Goal: Task Accomplishment & Management: Manage account settings

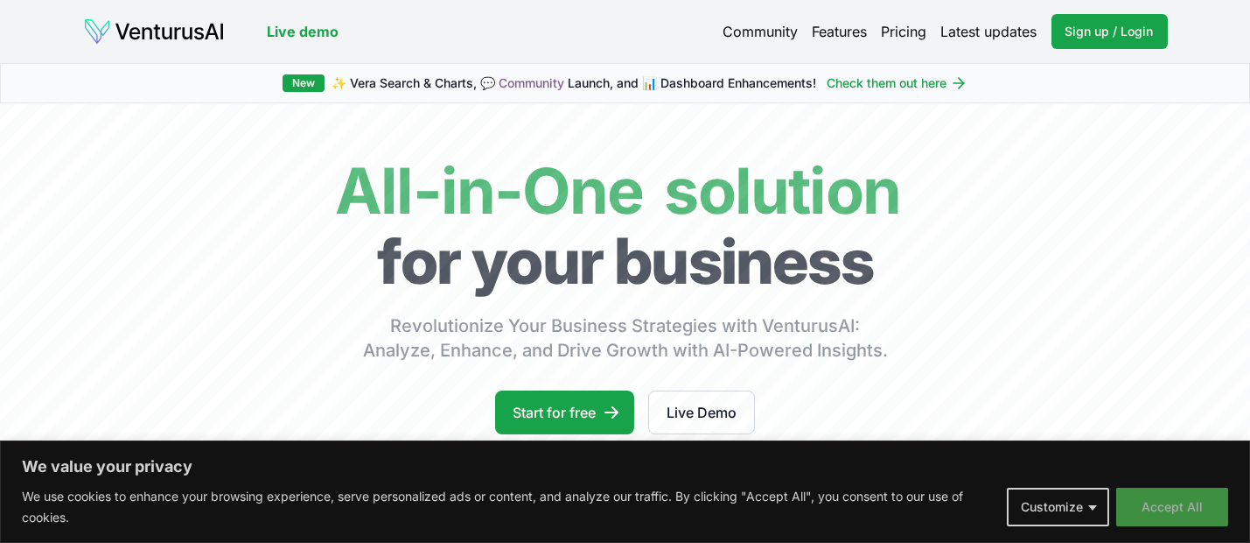
click at [1164, 515] on button "Accept All" at bounding box center [1173, 506] width 112 height 39
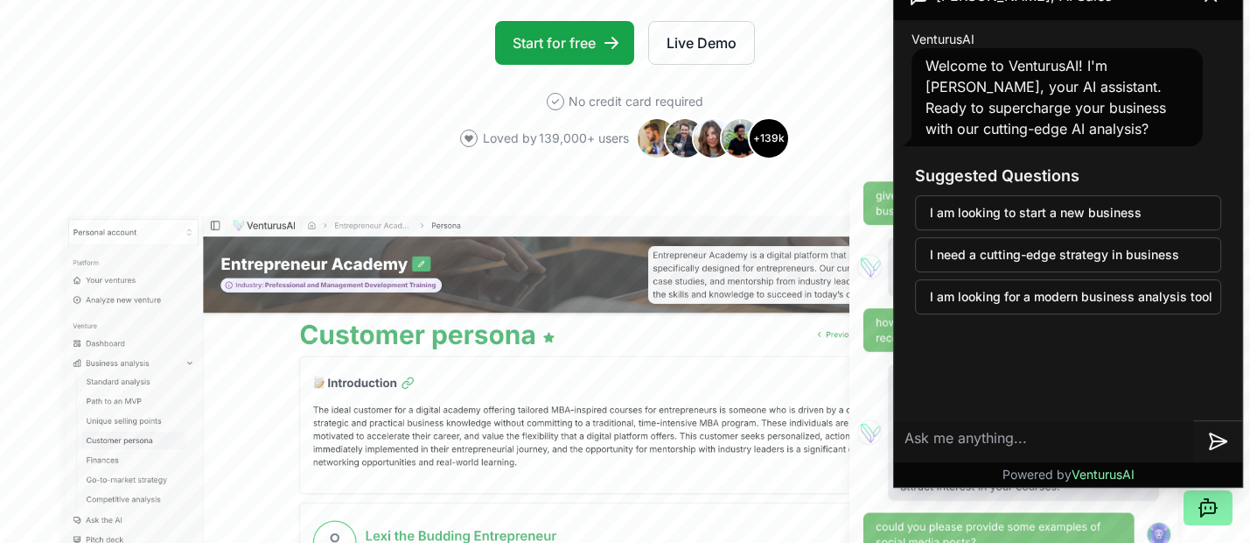
scroll to position [363, 0]
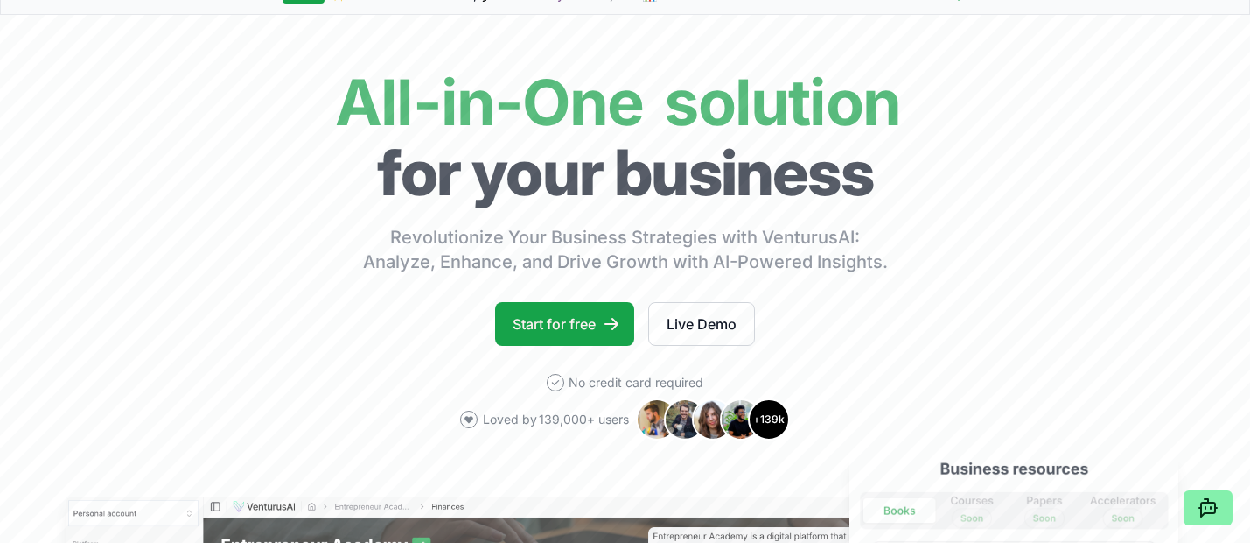
scroll to position [0, 0]
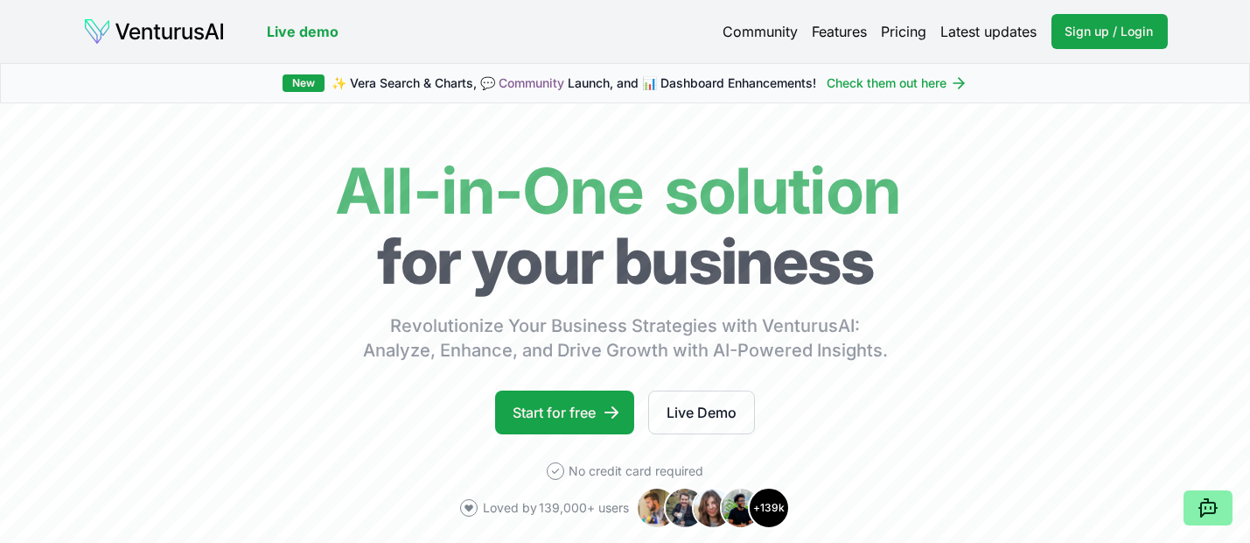
click at [833, 32] on link "Features" at bounding box center [840, 31] width 55 height 21
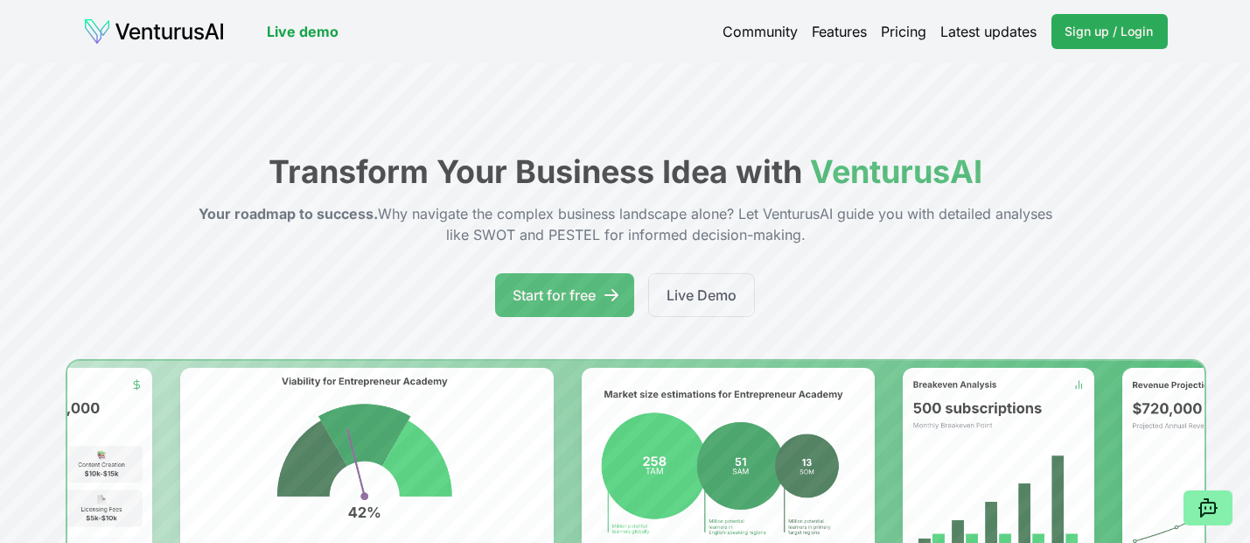
click at [1096, 30] on span "Sign up / Login" at bounding box center [1110, 32] width 88 height 18
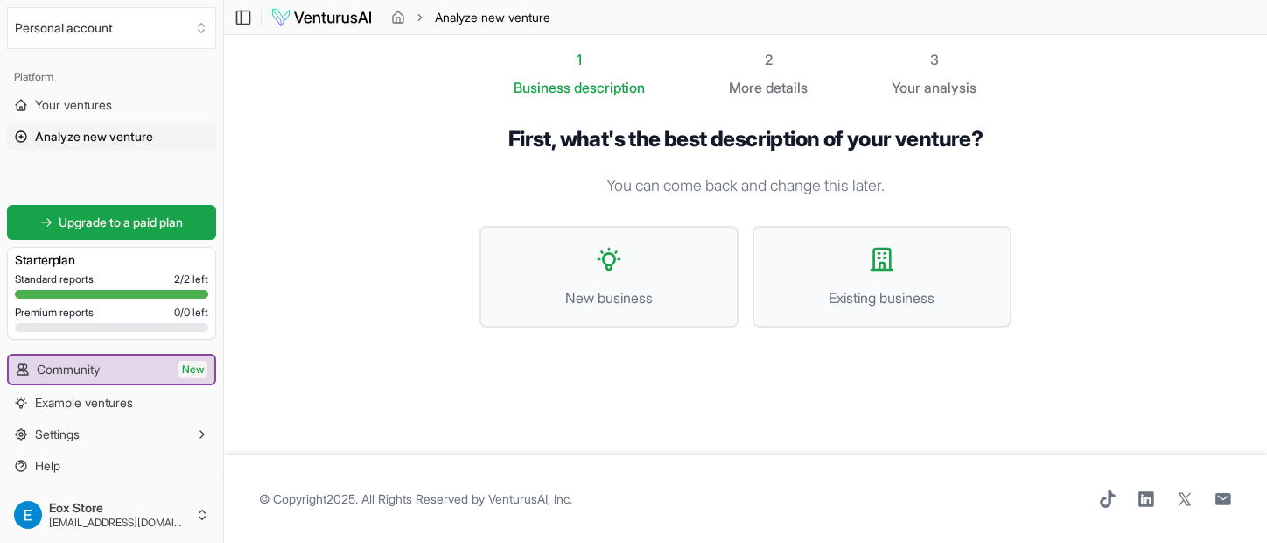
click at [346, 495] on span "© Copyright 2025 . All Rights Reserved by [PERSON_NAME], Inc ." at bounding box center [415, 499] width 313 height 18
click at [620, 287] on span "New business" at bounding box center [609, 297] width 221 height 21
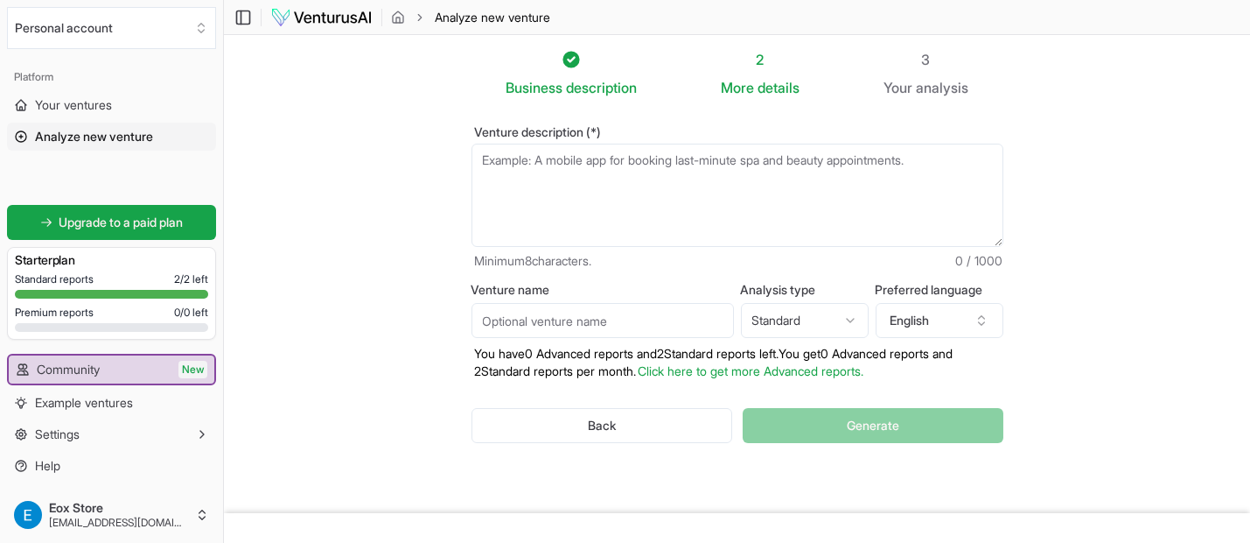
click at [578, 186] on textarea "Venture description (*)" at bounding box center [738, 195] width 532 height 103
paste textarea "we are living in hard economic and political times. I think a lof of people nee…"
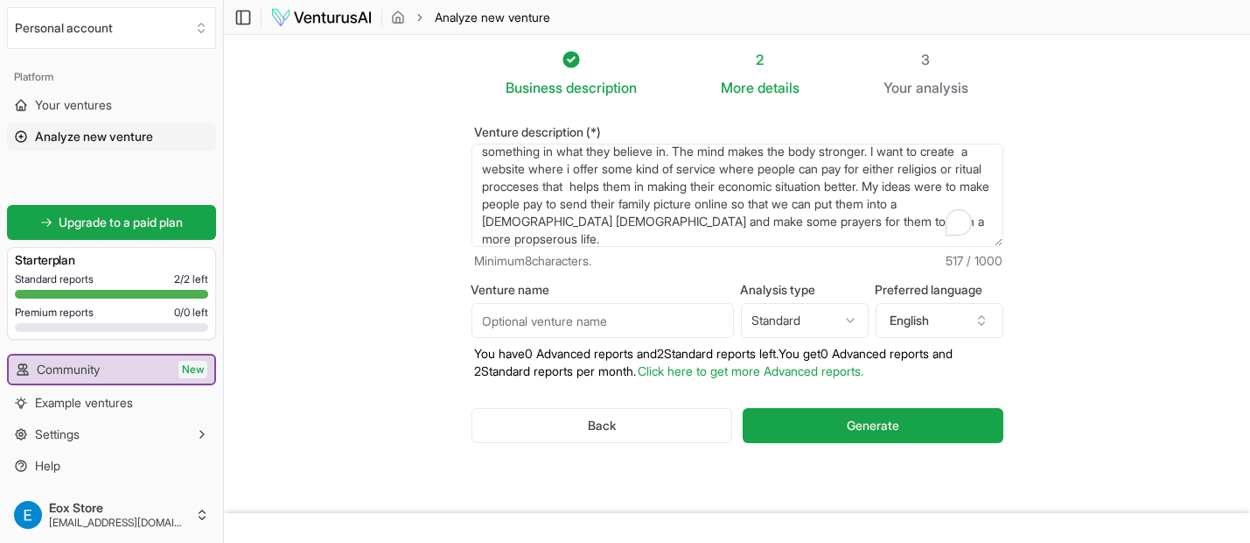
scroll to position [26, 0]
type textarea "we are living in hard economic and political times. I think a lof of people nee…"
click at [779, 320] on html "We value your privacy We use cookies to enhance your browsing experience, serve…" at bounding box center [625, 271] width 1250 height 543
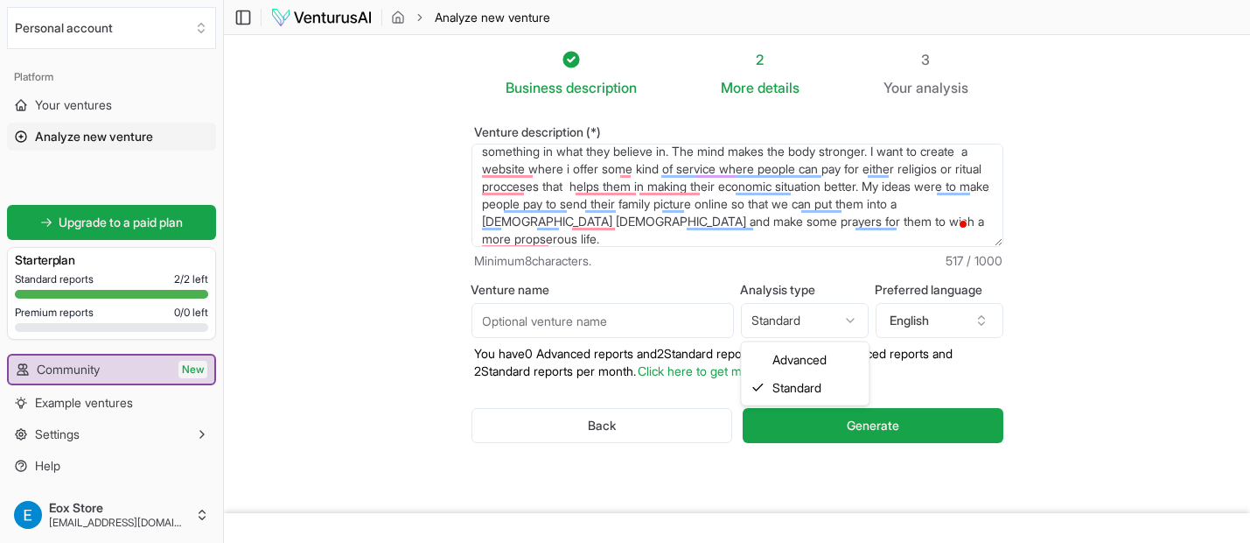
select select "advanced"
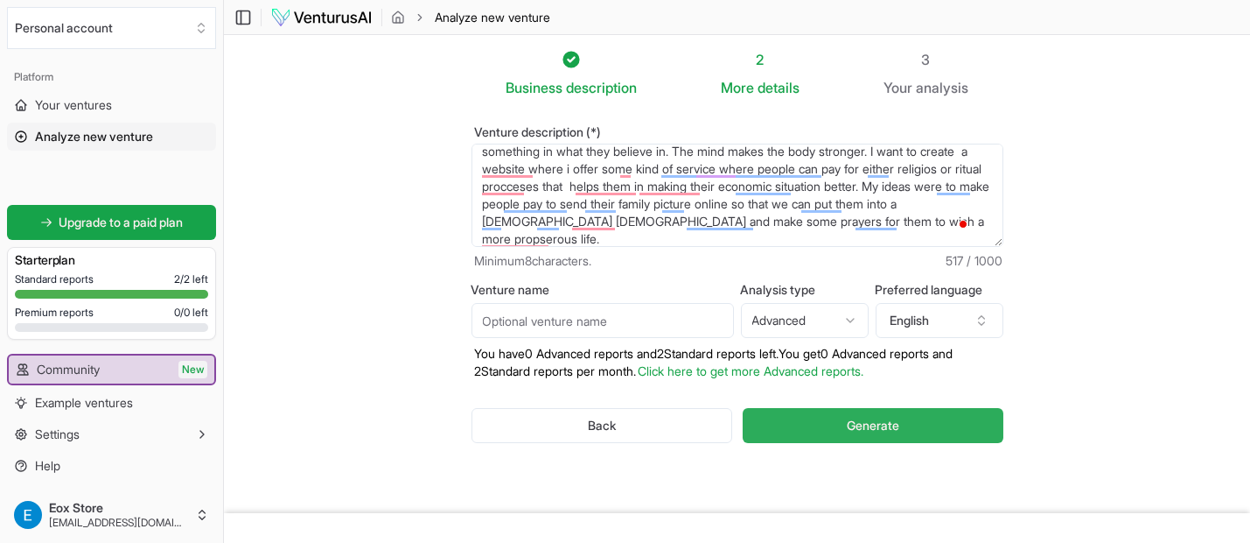
click at [788, 417] on button "Generate" at bounding box center [873, 425] width 260 height 35
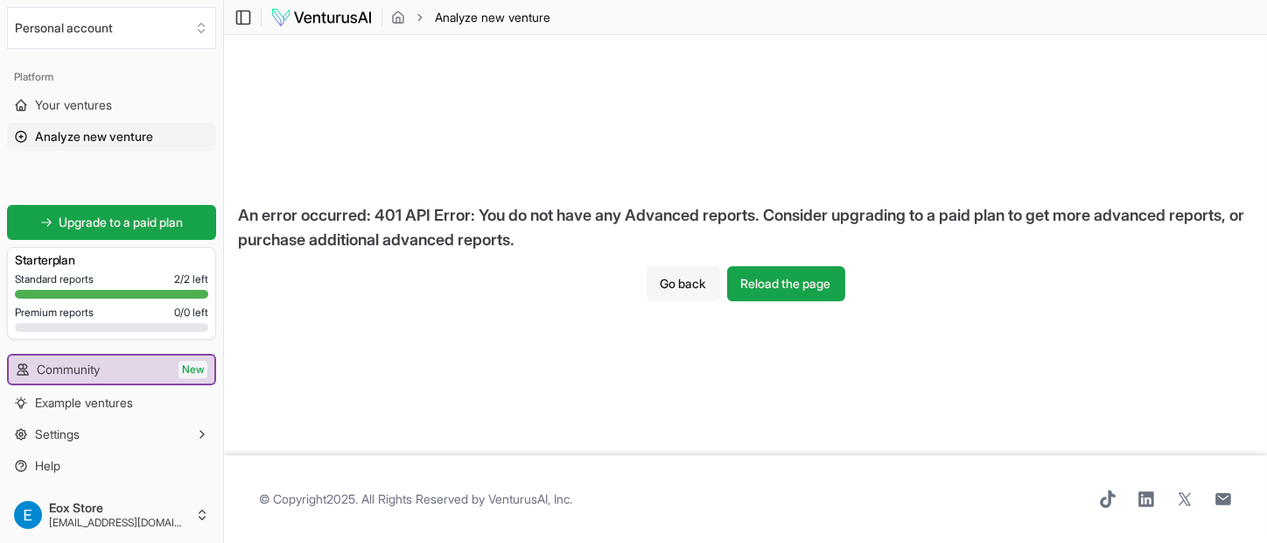
click at [669, 287] on button "Go back" at bounding box center [684, 283] width 74 height 35
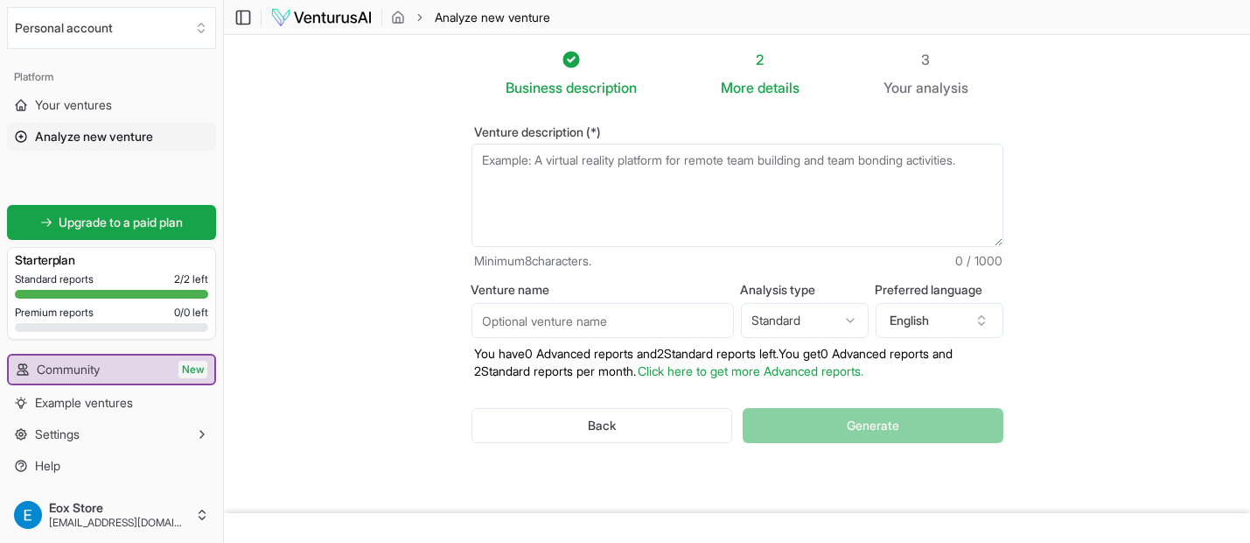
click at [813, 329] on html "We value your privacy We use cookies to enhance your browsing experience, serve…" at bounding box center [625, 271] width 1250 height 543
click at [784, 330] on html "We value your privacy We use cookies to enhance your browsing experience, serve…" at bounding box center [625, 271] width 1250 height 543
click at [735, 179] on textarea "Venture description (*)" at bounding box center [738, 195] width 532 height 103
paste textarea "we are living in hard economic and political times. I think a lof of people nee…"
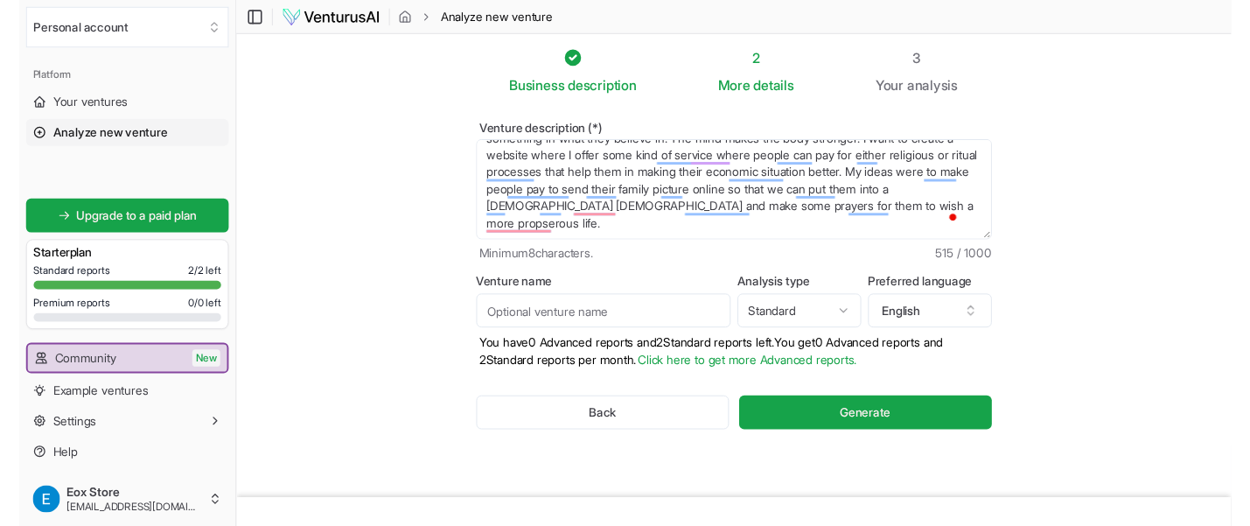
scroll to position [35, 0]
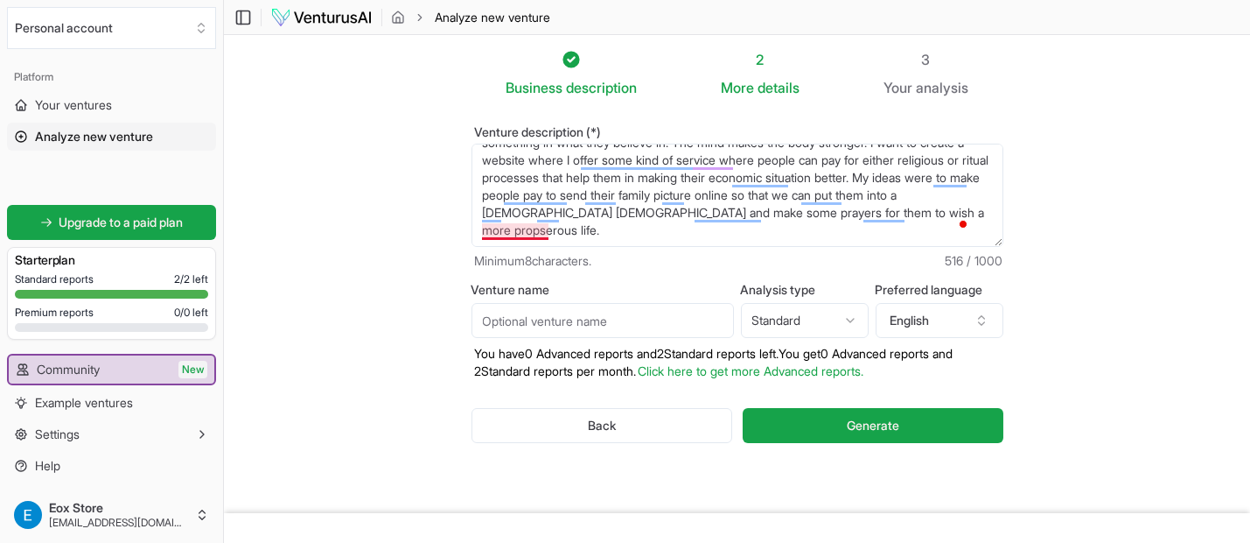
click at [527, 232] on textarea "We are living in hard economic and political times. I think a lof of people nee…" at bounding box center [738, 195] width 532 height 103
click at [379, 244] on section "Business description 2 More details 3 Your analysis Venture description (*) We …" at bounding box center [737, 274] width 1026 height 478
type textarea "We are living in hard economic and political times. I think a lof of people nee…"
click at [659, 332] on input "Venture name" at bounding box center [603, 320] width 263 height 35
type input "p"
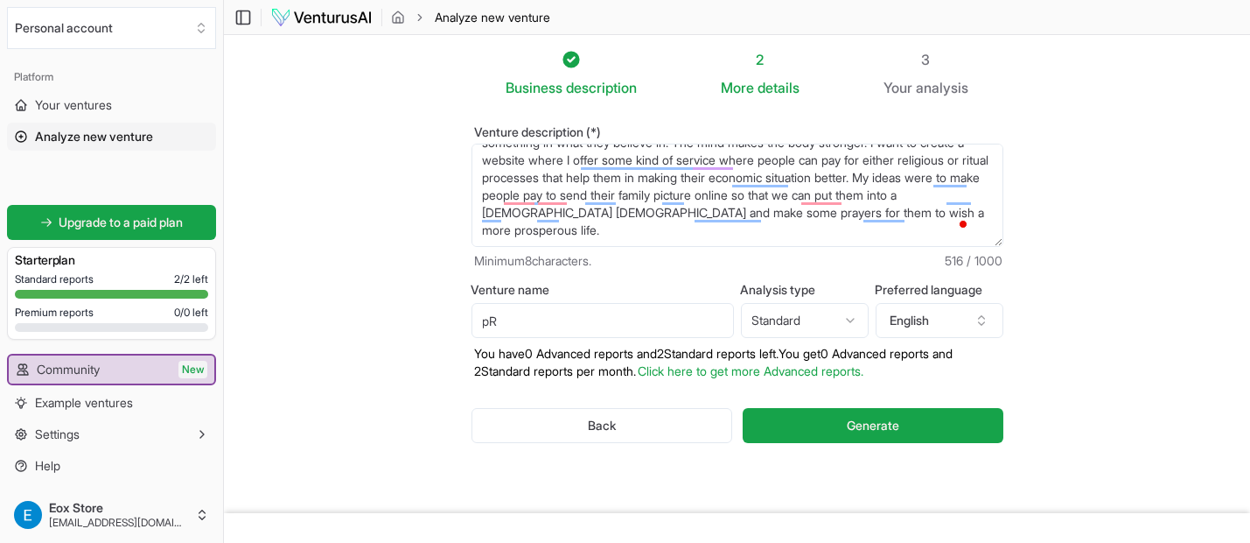
type input "p"
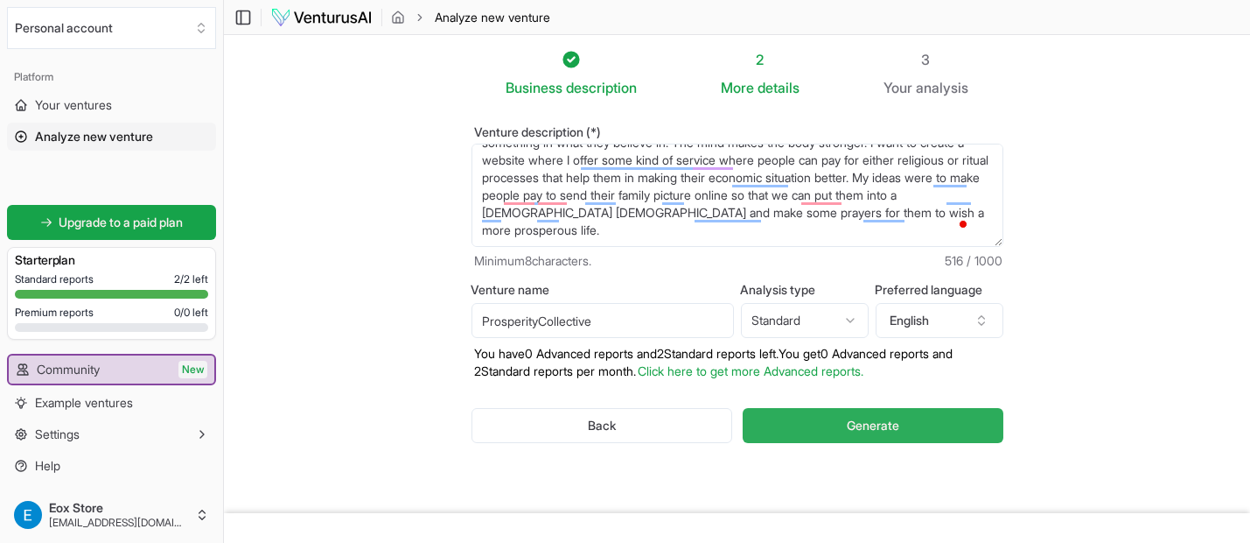
type input "ProsperityCollective"
click at [840, 438] on button "Generate" at bounding box center [873, 425] width 260 height 35
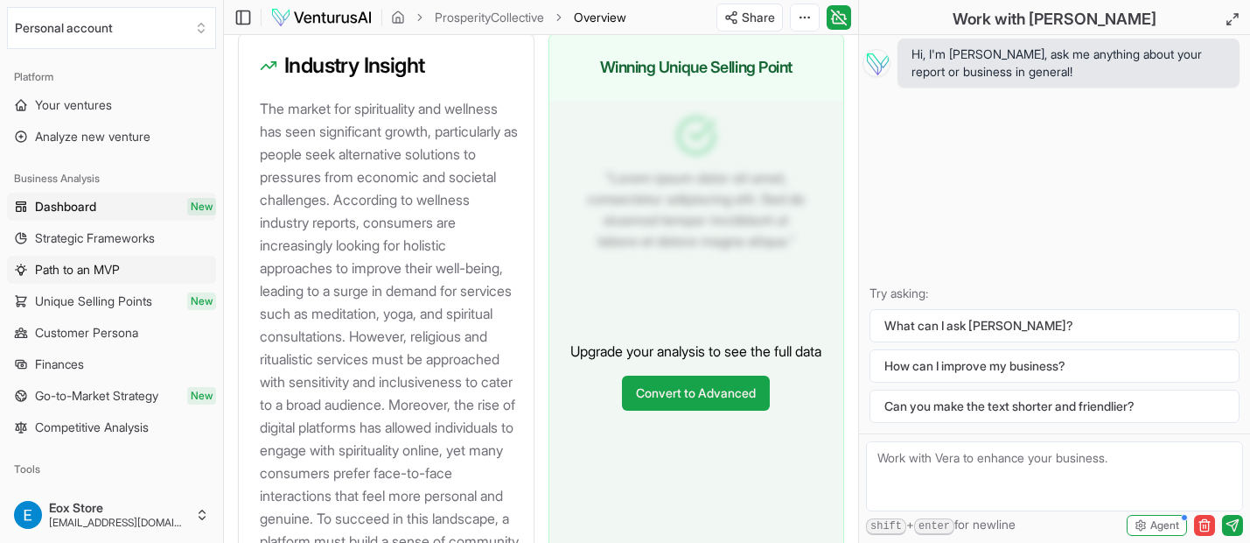
scroll to position [1991, 0]
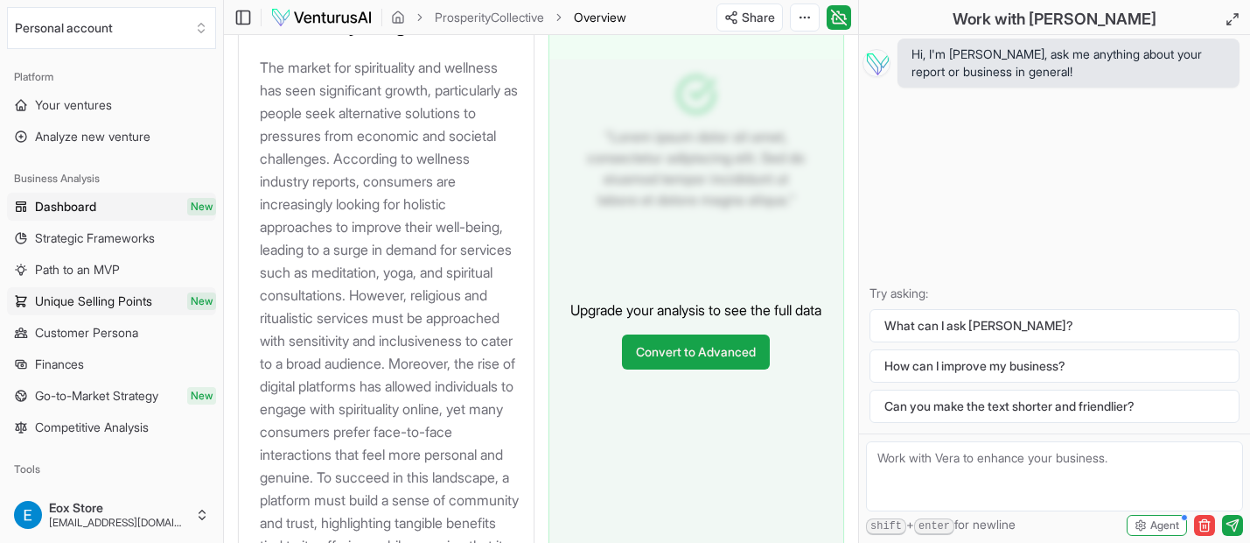
click at [116, 299] on span "Unique Selling Points" at bounding box center [93, 301] width 117 height 18
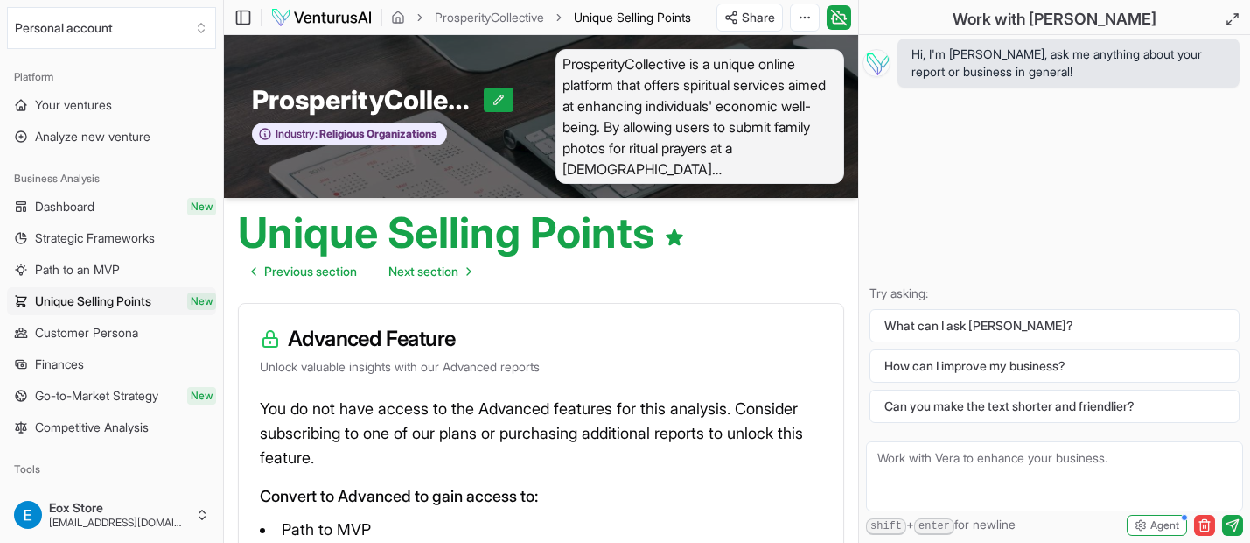
scroll to position [1, 0]
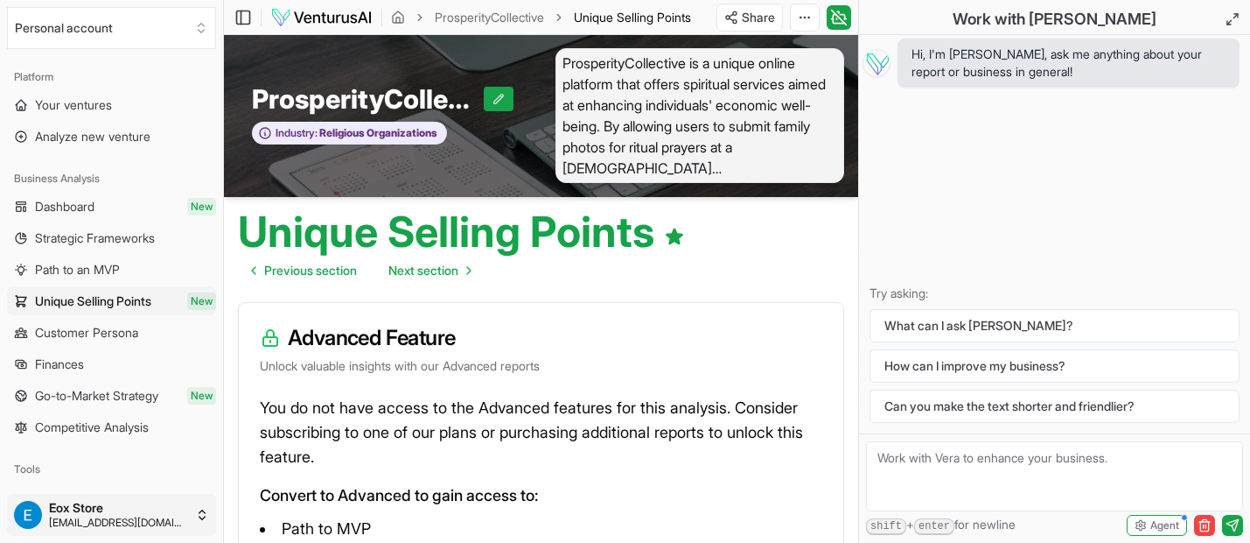
click at [36, 516] on html "We value your privacy We use cookies to enhance your browsing experience, serve…" at bounding box center [625, 270] width 1250 height 543
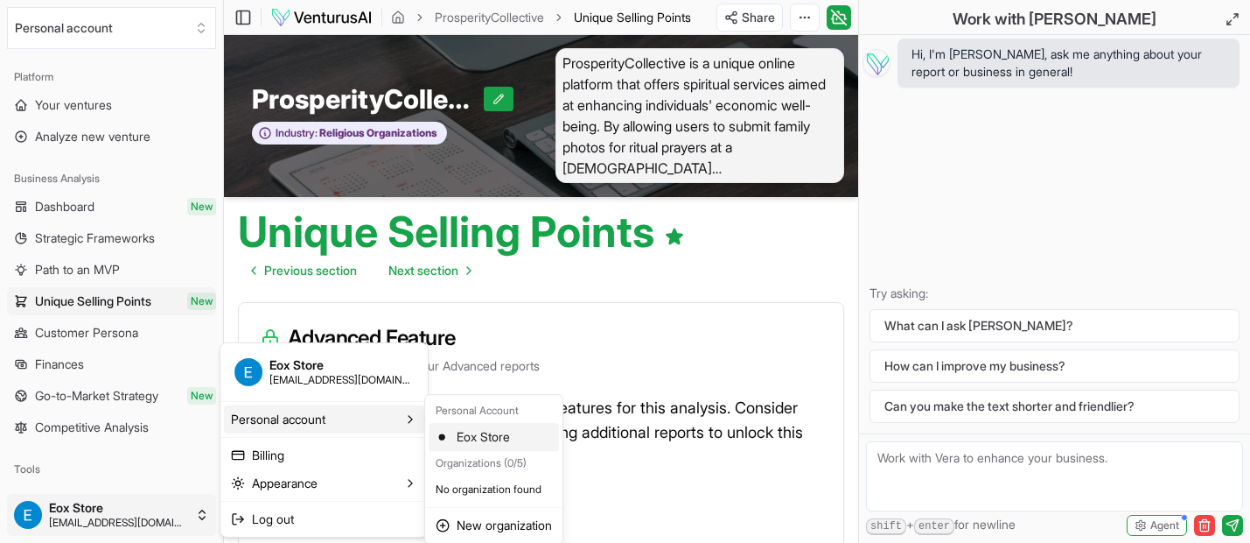
click at [470, 432] on div "Eox Store" at bounding box center [494, 437] width 130 height 28
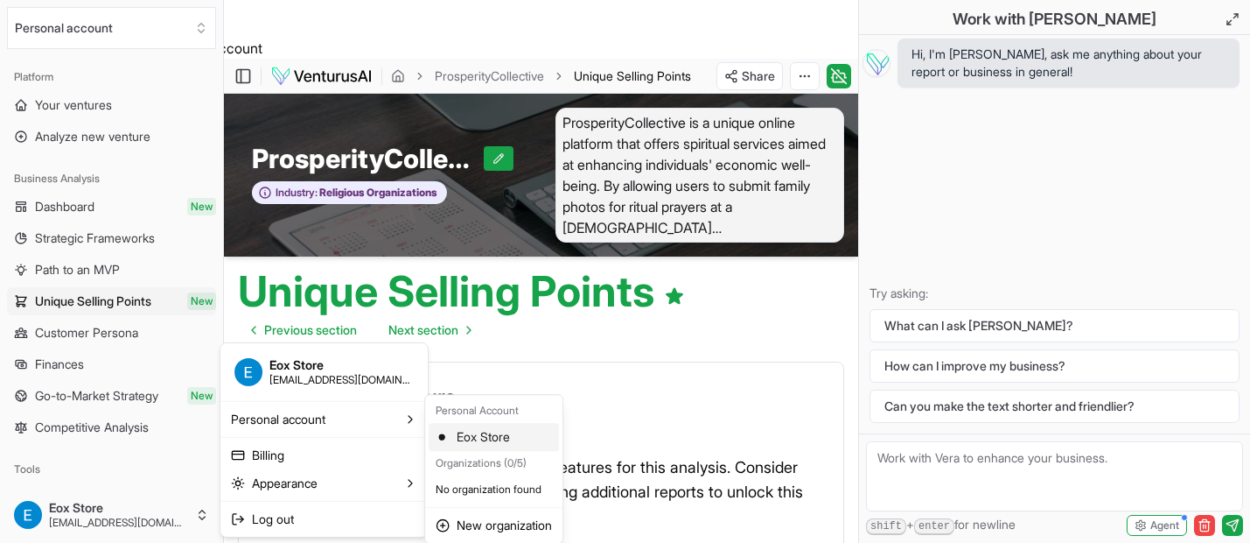
scroll to position [60, 0]
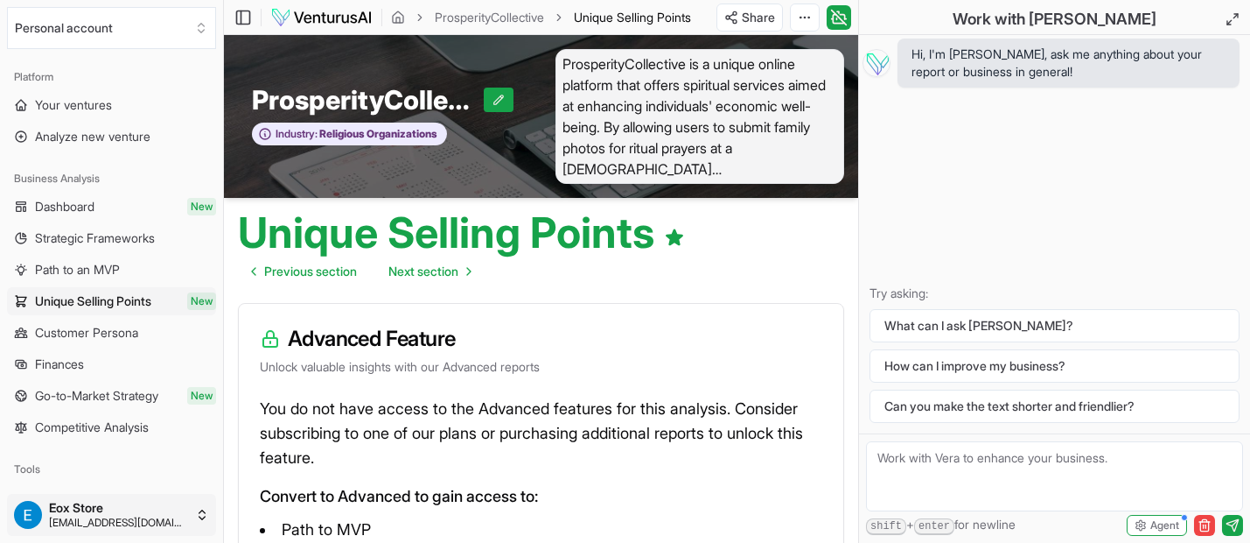
click at [11, 483] on html "We value your privacy We use cookies to enhance your browsing experience, serve…" at bounding box center [625, 211] width 1250 height 543
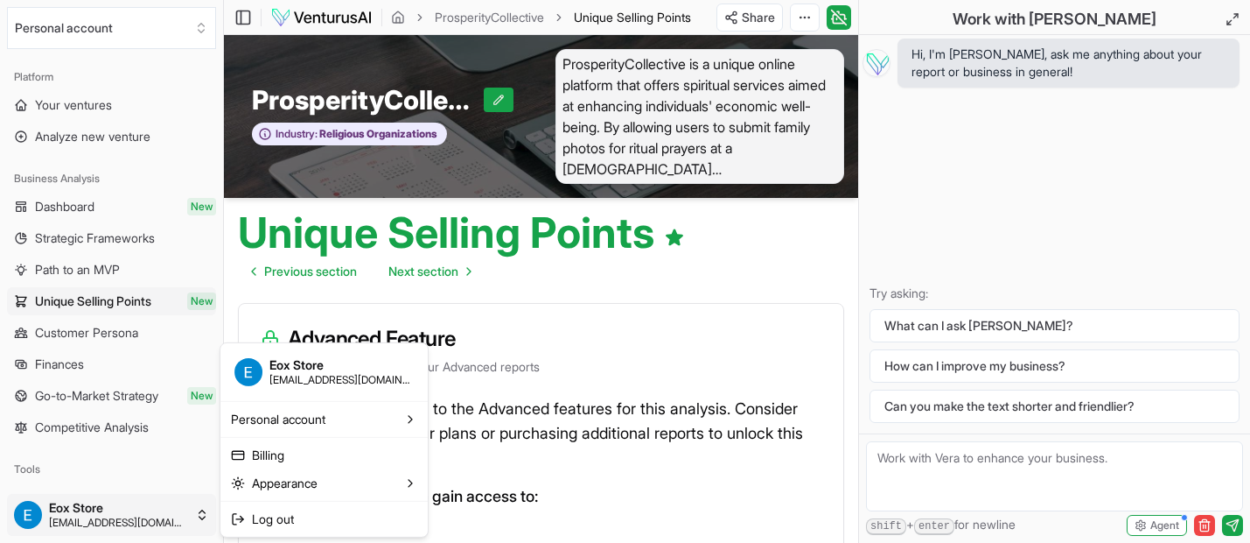
scroll to position [1, 0]
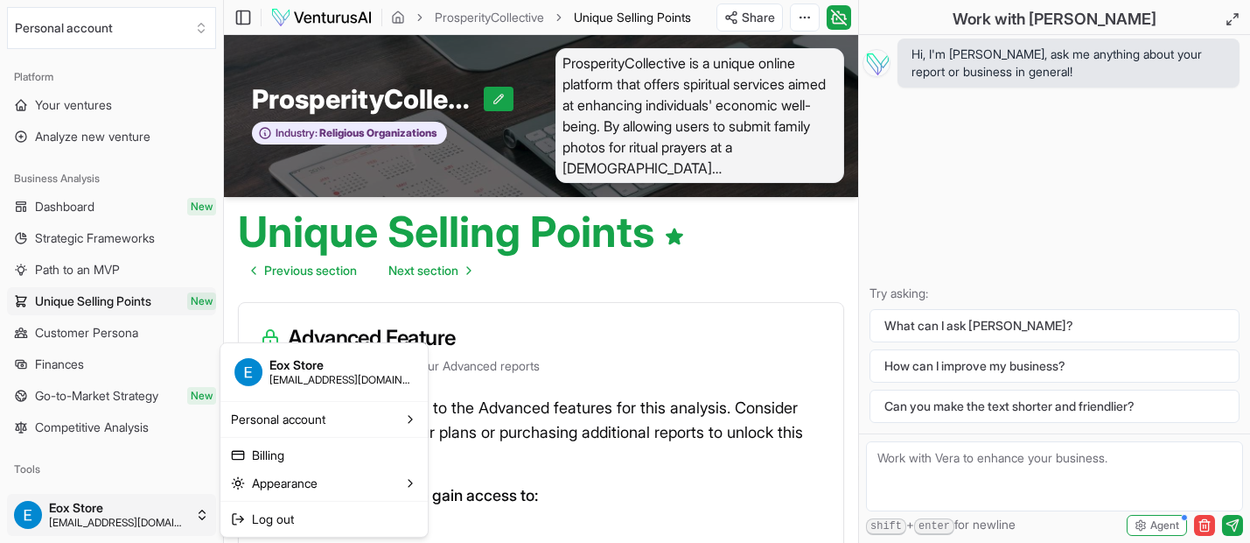
click at [255, 361] on img at bounding box center [249, 372] width 28 height 28
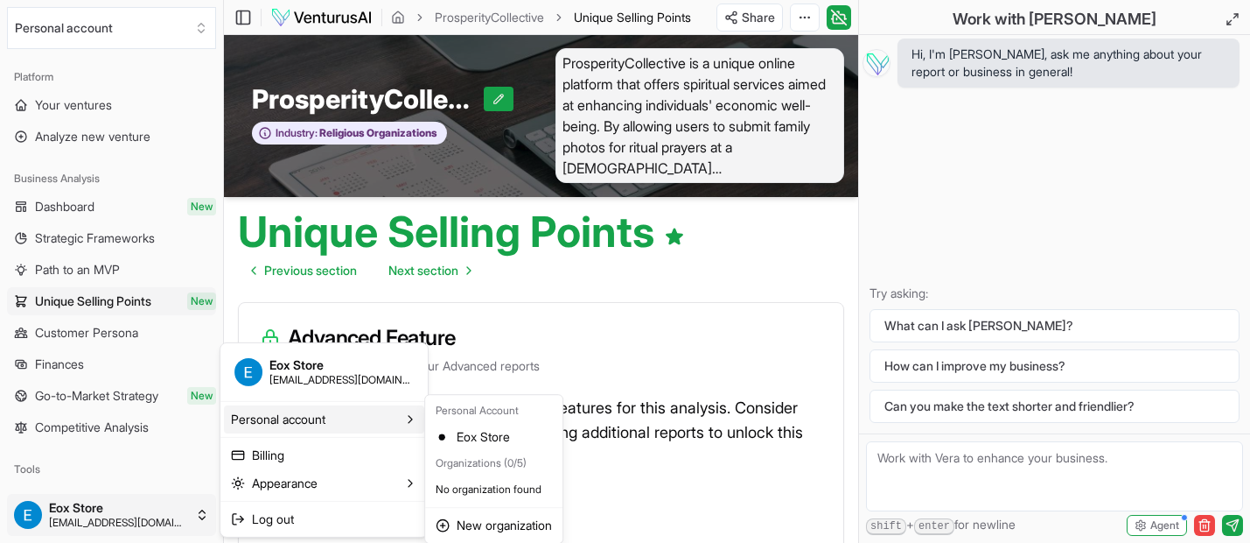
click at [326, 416] on span "Personal account" at bounding box center [278, 419] width 95 height 18
click at [474, 455] on div "Organizations (0/5)" at bounding box center [494, 463] width 130 height 25
click at [490, 433] on div "Eox Store" at bounding box center [494, 437] width 130 height 28
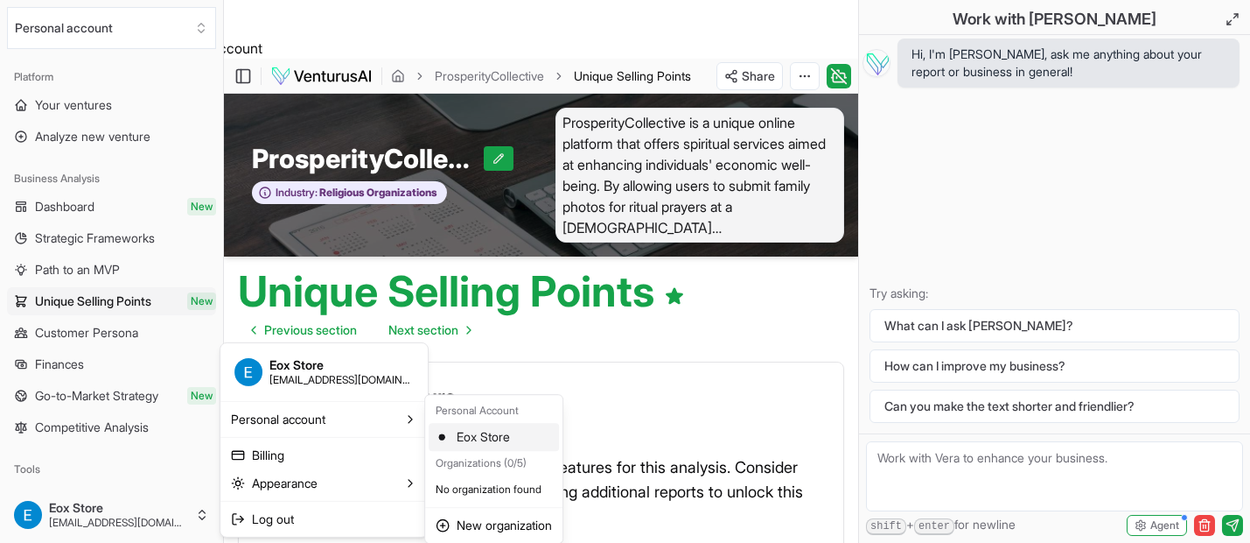
scroll to position [60, 0]
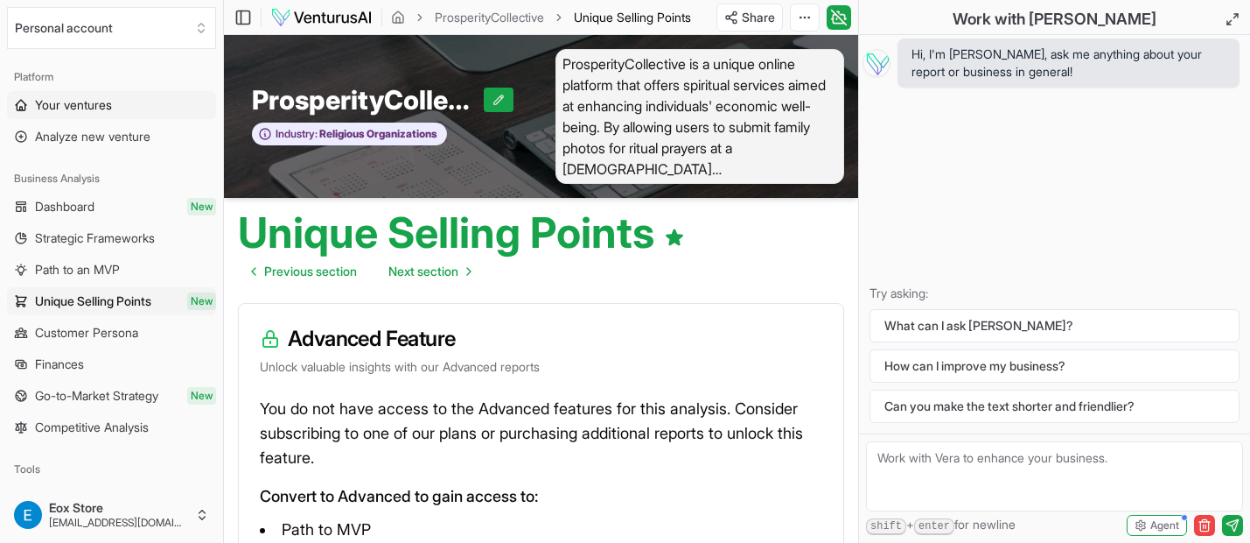
click at [97, 100] on span "Your ventures" at bounding box center [73, 105] width 77 height 18
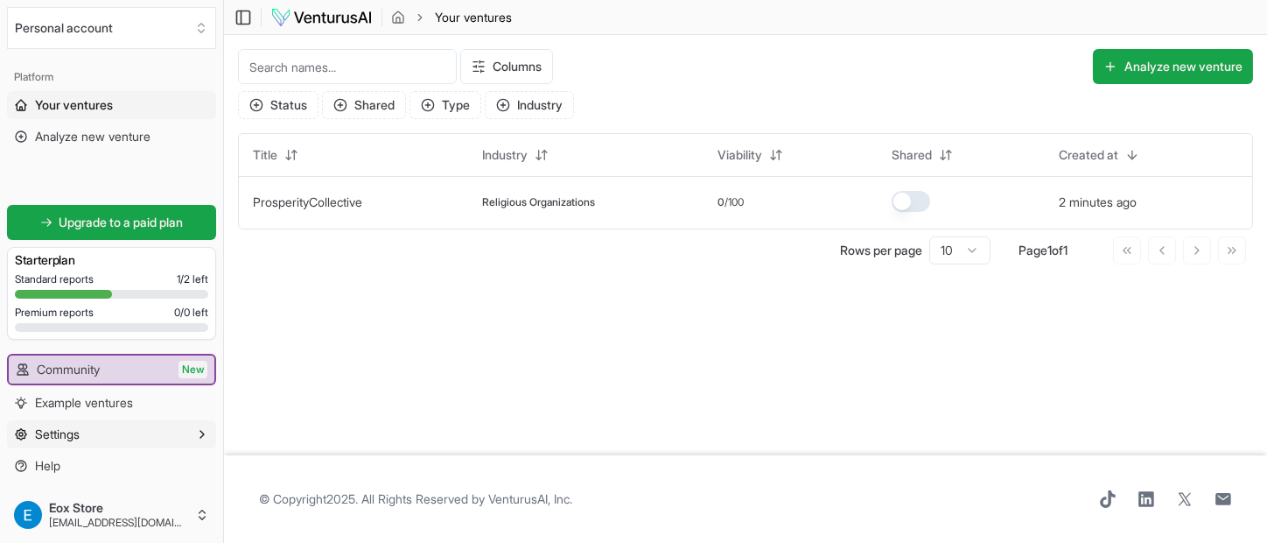
click at [123, 424] on button "Settings" at bounding box center [111, 434] width 209 height 28
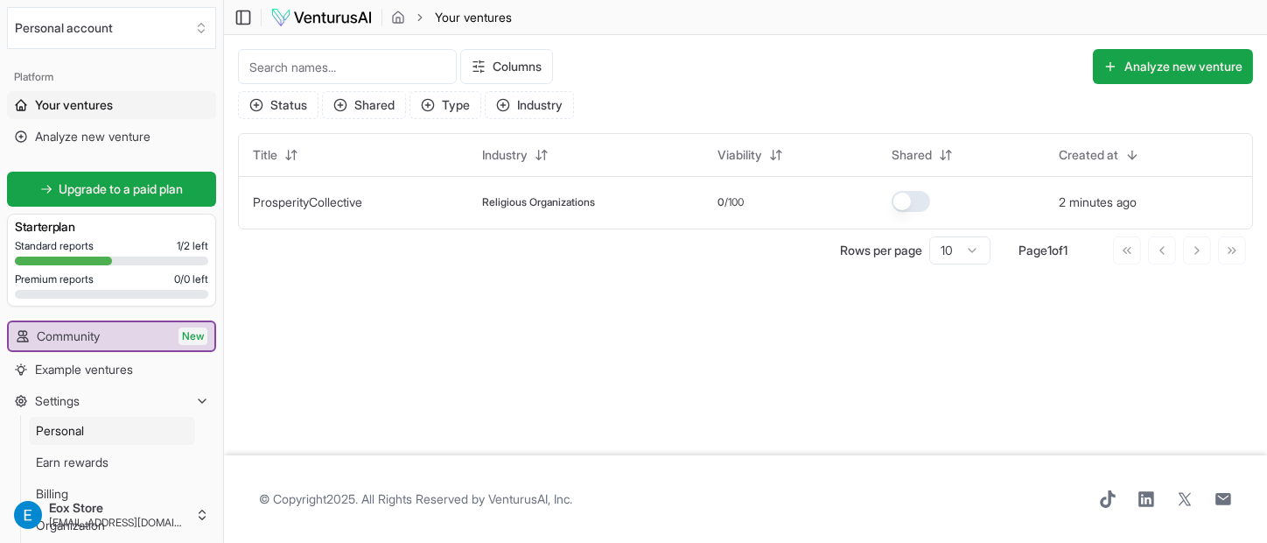
click at [81, 437] on span "Personal" at bounding box center [60, 431] width 48 height 18
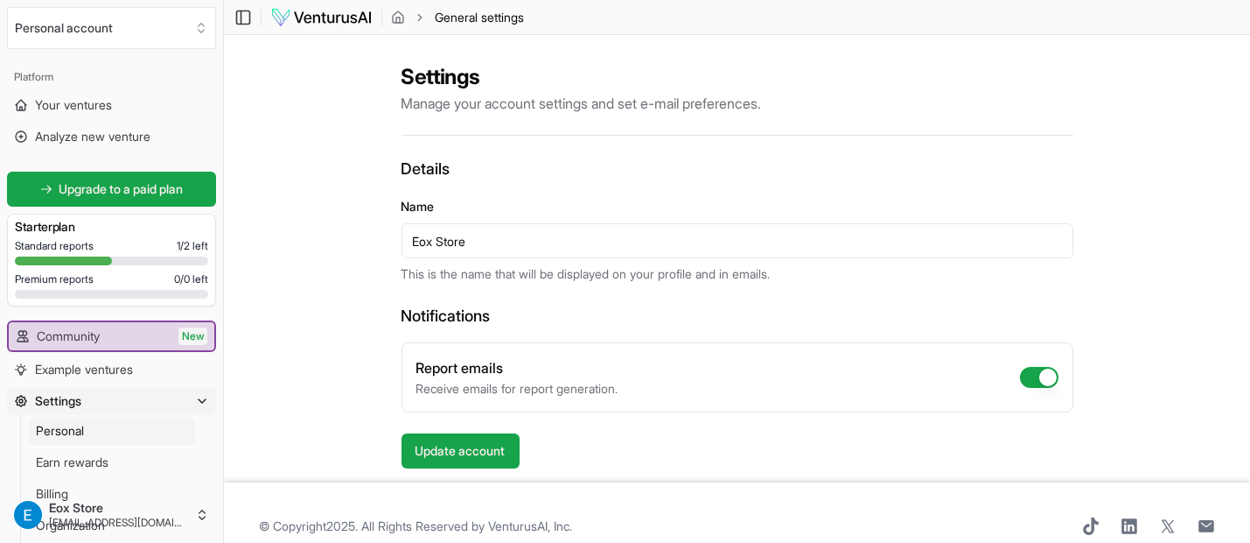
scroll to position [25, 0]
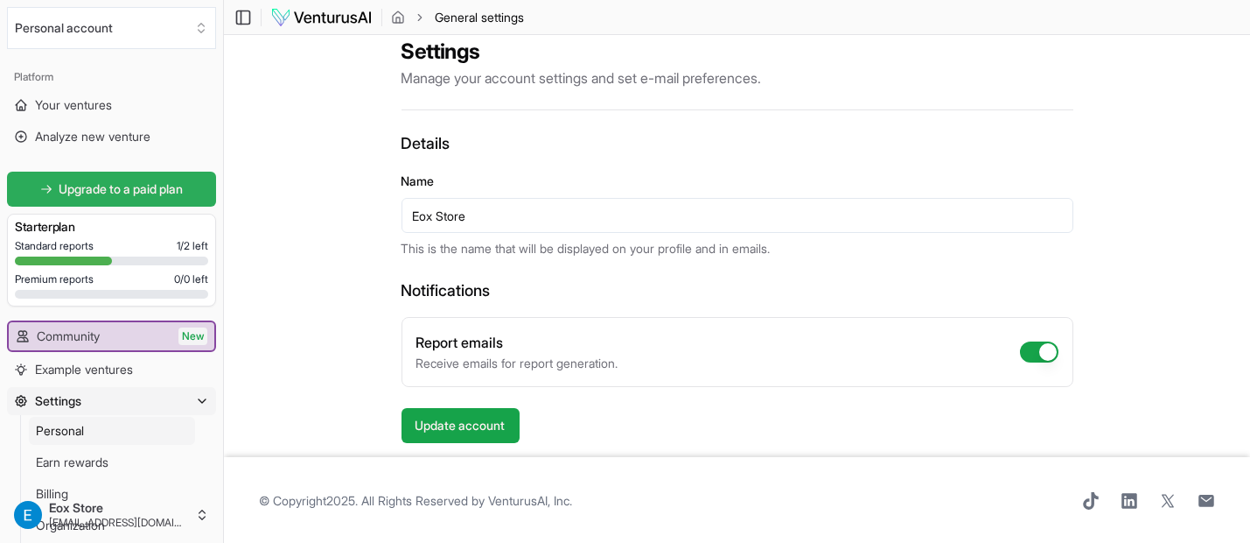
drag, startPoint x: 438, startPoint y: 205, endPoint x: 212, endPoint y: 183, distance: 226.8
click at [232, 186] on div "Settings Manage your account settings and set e-mail preferences. Details Name …" at bounding box center [737, 233] width 1026 height 447
type input "."
click at [1049, 351] on button "Report emails" at bounding box center [1039, 351] width 39 height 21
checkbox input "false"
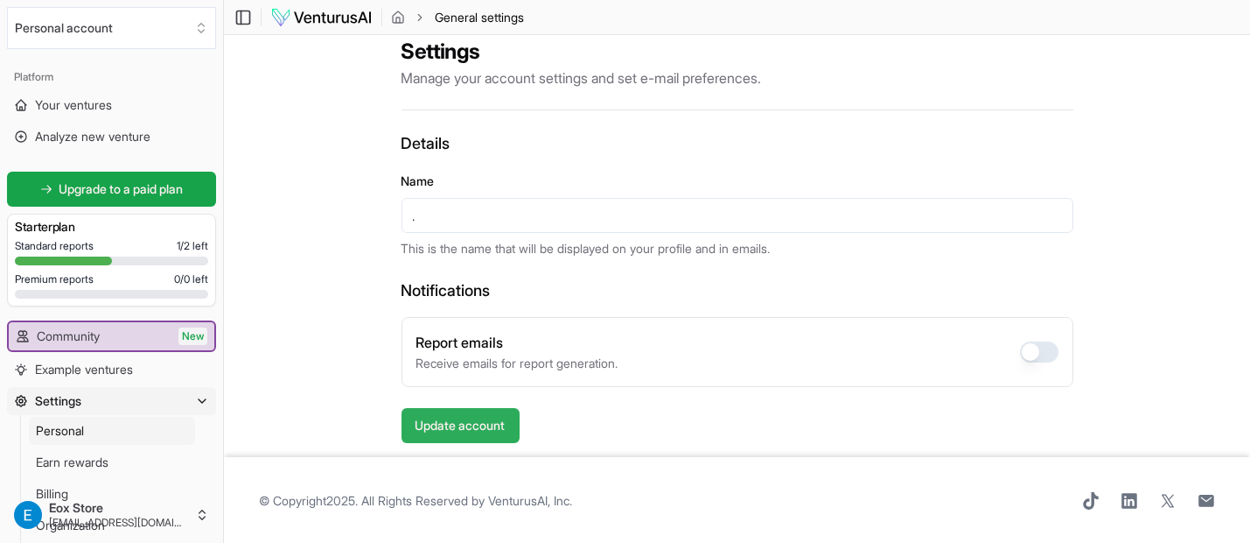
click at [460, 427] on button "Update account" at bounding box center [461, 425] width 118 height 35
click at [453, 212] on input "." at bounding box center [738, 215] width 672 height 35
type input "...."
click at [431, 423] on button "Update account" at bounding box center [461, 425] width 118 height 35
click at [60, 506] on html "We value your privacy We use cookies to enhance your browsing experience, serve…" at bounding box center [625, 246] width 1250 height 543
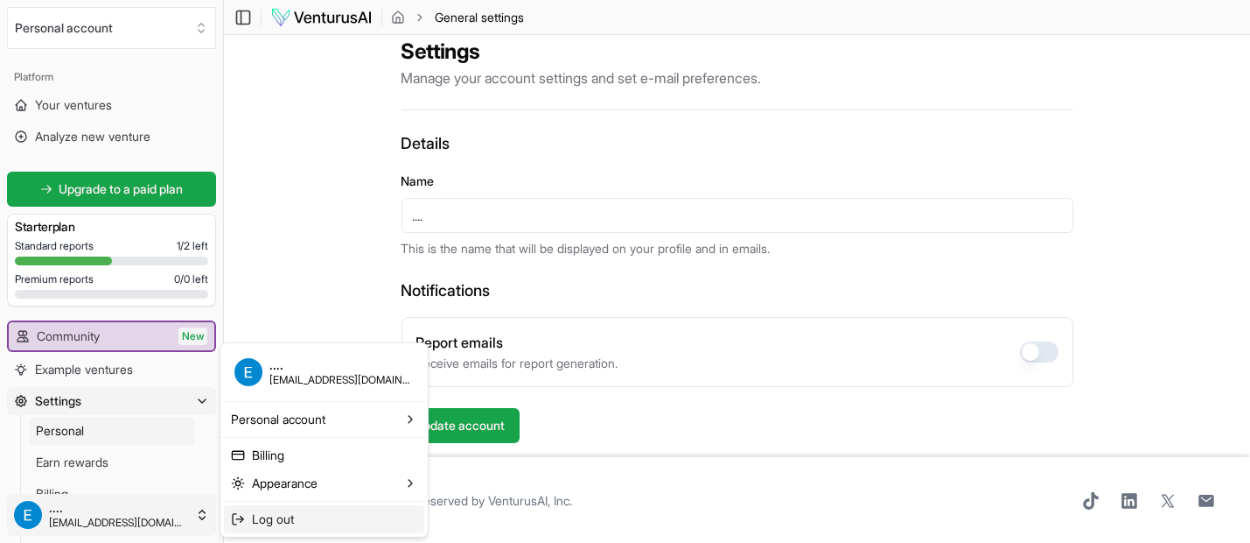
click at [244, 509] on div "Log out" at bounding box center [324, 518] width 200 height 28
